Goal: Information Seeking & Learning: Learn about a topic

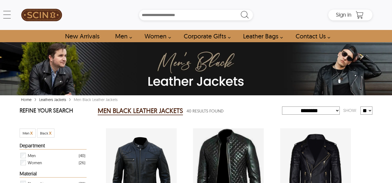
select select "********"
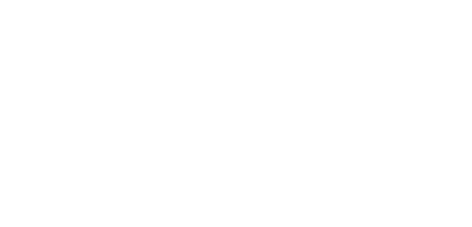
scroll to position [1831, 0]
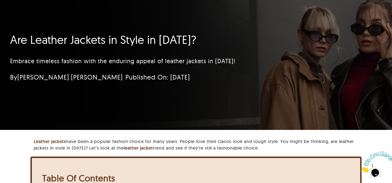
scroll to position [18, 0]
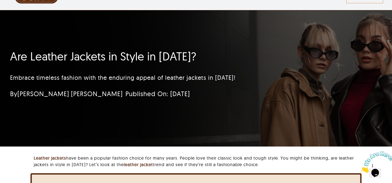
click at [111, 55] on h1 "Are Leather Jackets in Style in 2025?" at bounding box center [163, 57] width 307 height 14
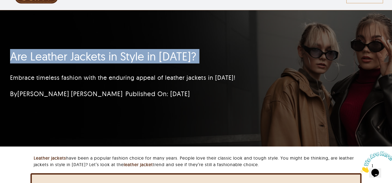
click at [111, 55] on h1 "Are Leather Jackets in Style in 2025?" at bounding box center [163, 57] width 307 height 14
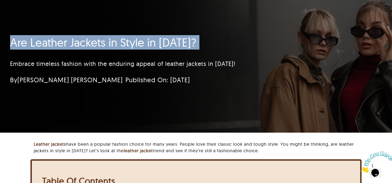
scroll to position [0, 0]
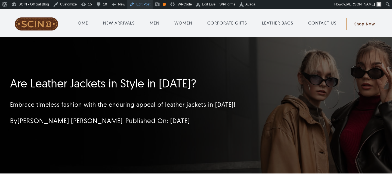
click at [145, 3] on link "Edit Post" at bounding box center [139, 4] width 25 height 9
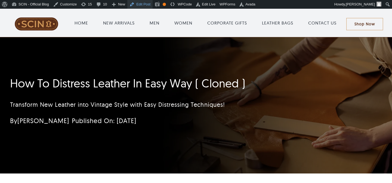
click at [143, 6] on link "Edit Post" at bounding box center [139, 4] width 25 height 9
